Goal: Task Accomplishment & Management: Use online tool/utility

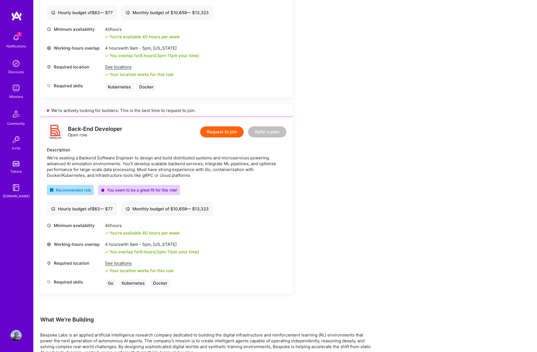
scroll to position [194, 0]
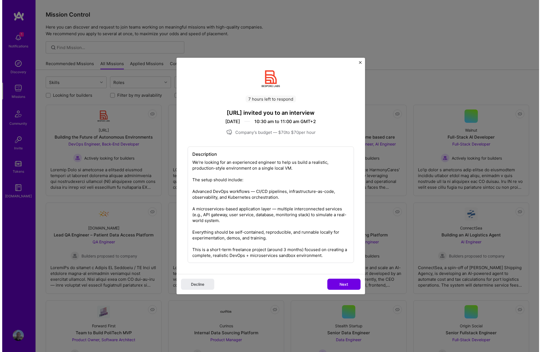
scroll to position [55, 0]
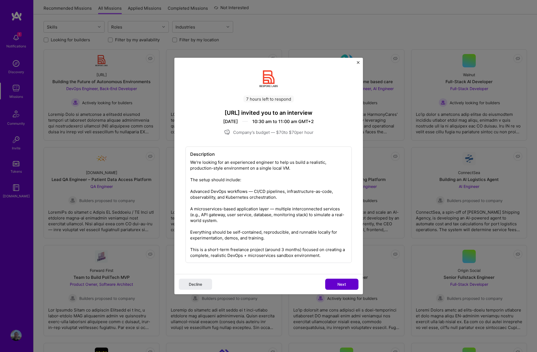
click at [338, 285] on span "Next" at bounding box center [342, 285] width 9 height 6
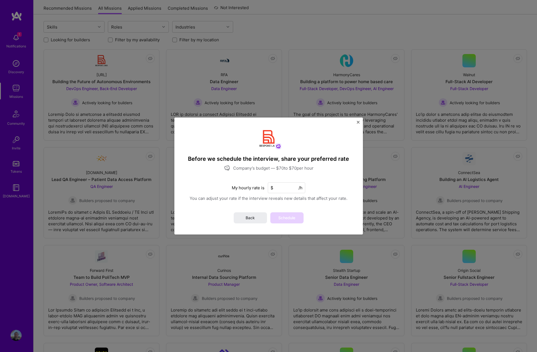
click at [289, 189] on input at bounding box center [286, 187] width 37 height 11
drag, startPoint x: 286, startPoint y: 187, endPoint x: 268, endPoint y: 187, distance: 18.3
click at [268, 187] on input "70" at bounding box center [286, 187] width 37 height 11
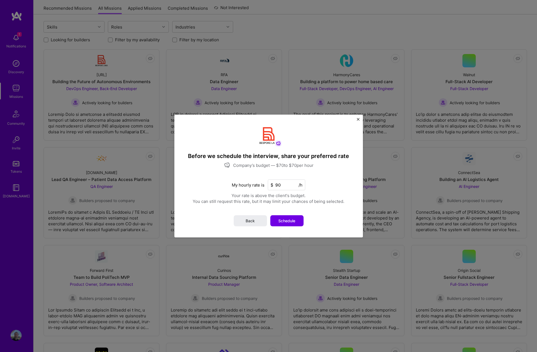
drag, startPoint x: 283, startPoint y: 184, endPoint x: 247, endPoint y: 180, distance: 36.3
click at [248, 180] on div "My hourly rate is $ 90 /h" at bounding box center [268, 185] width 73 height 11
drag, startPoint x: 283, startPoint y: 184, endPoint x: 248, endPoint y: 181, distance: 35.2
click at [248, 181] on div "My hourly rate is $ 77 /h" at bounding box center [268, 185] width 73 height 11
type input "80"
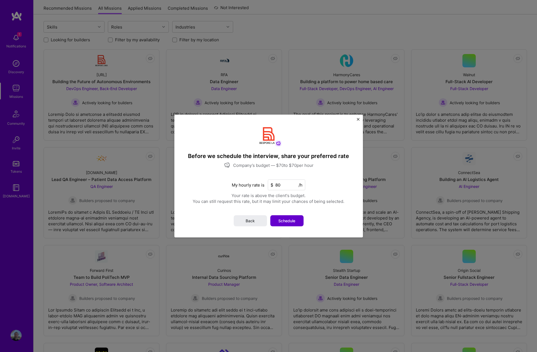
click at [290, 219] on span "Schedule" at bounding box center [286, 221] width 17 height 6
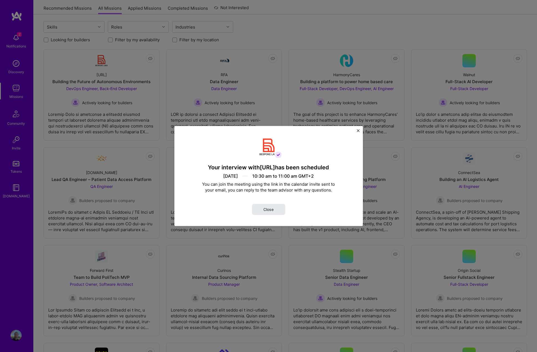
click at [274, 209] on button "Close" at bounding box center [268, 209] width 33 height 11
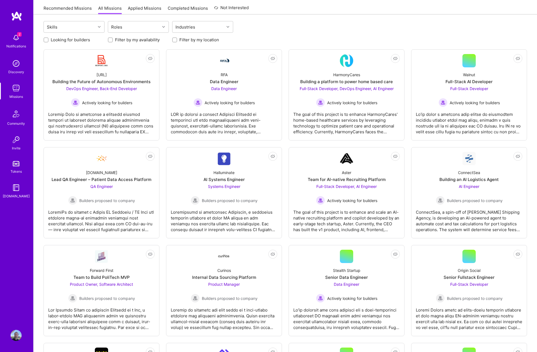
click at [13, 37] on img at bounding box center [16, 37] width 11 height 11
